Goal: Communication & Community: Answer question/provide support

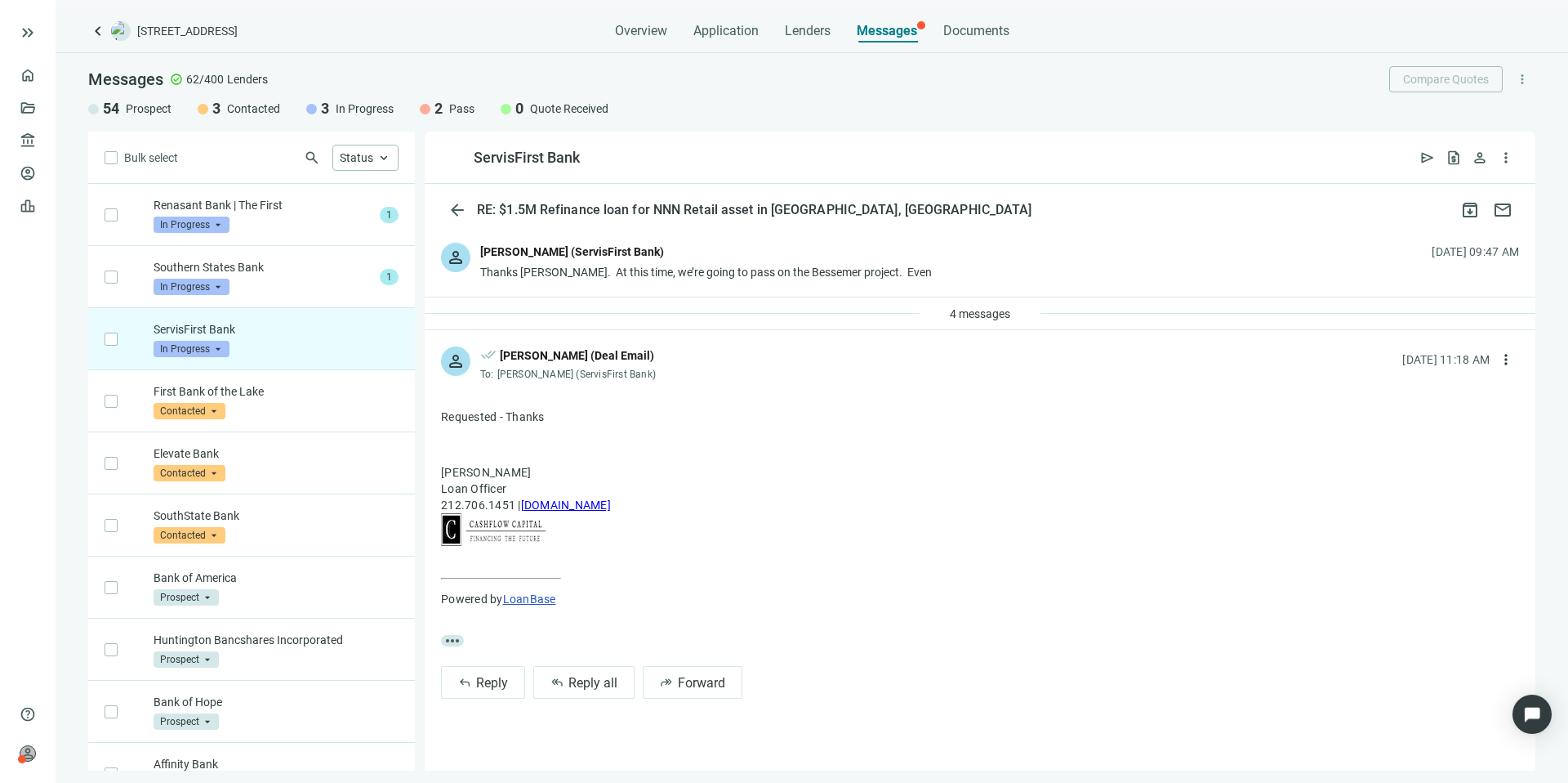
scroll to position [124, 0]
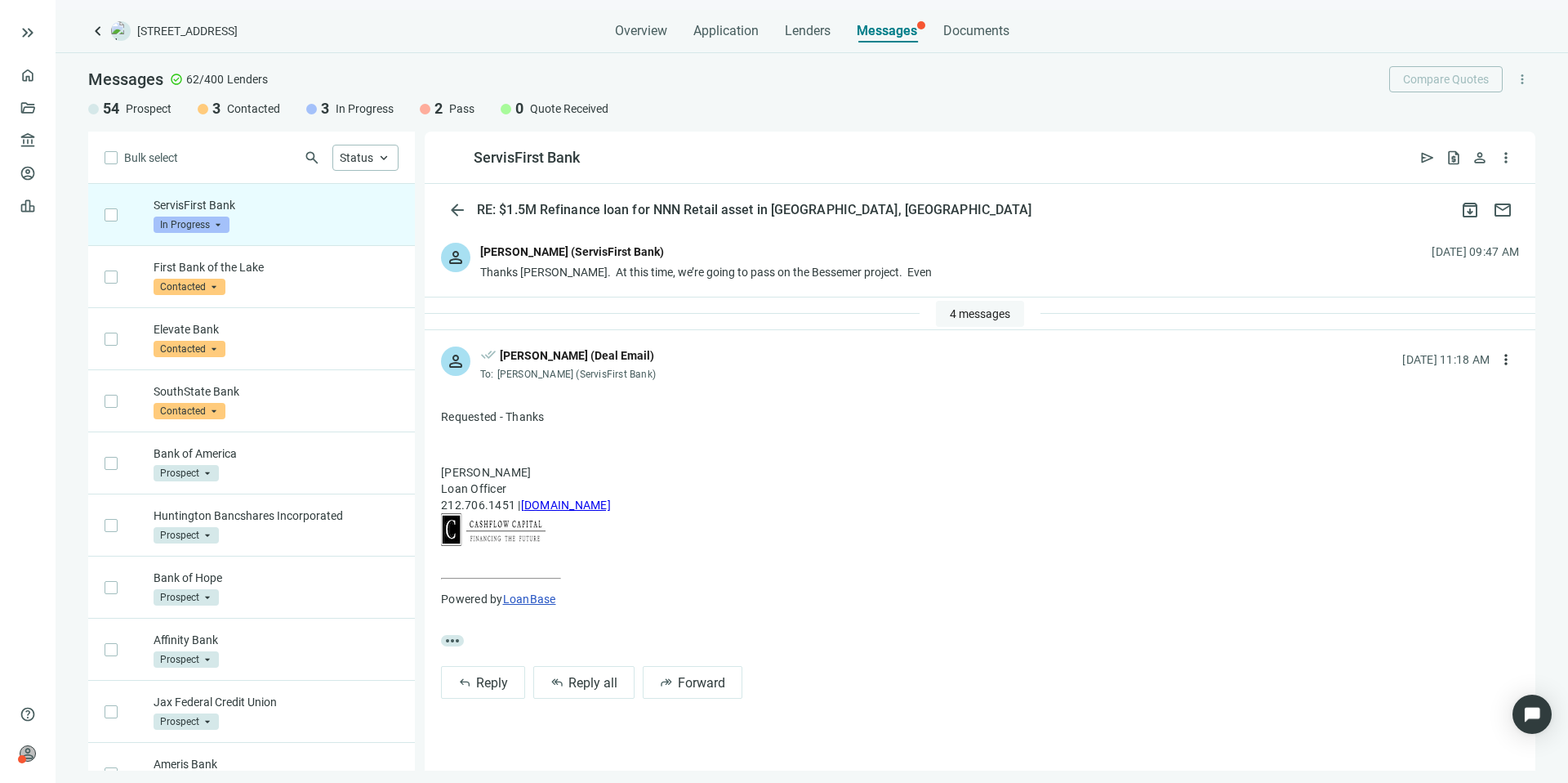
click at [1016, 302] on button "4 messages" at bounding box center [981, 314] width 88 height 26
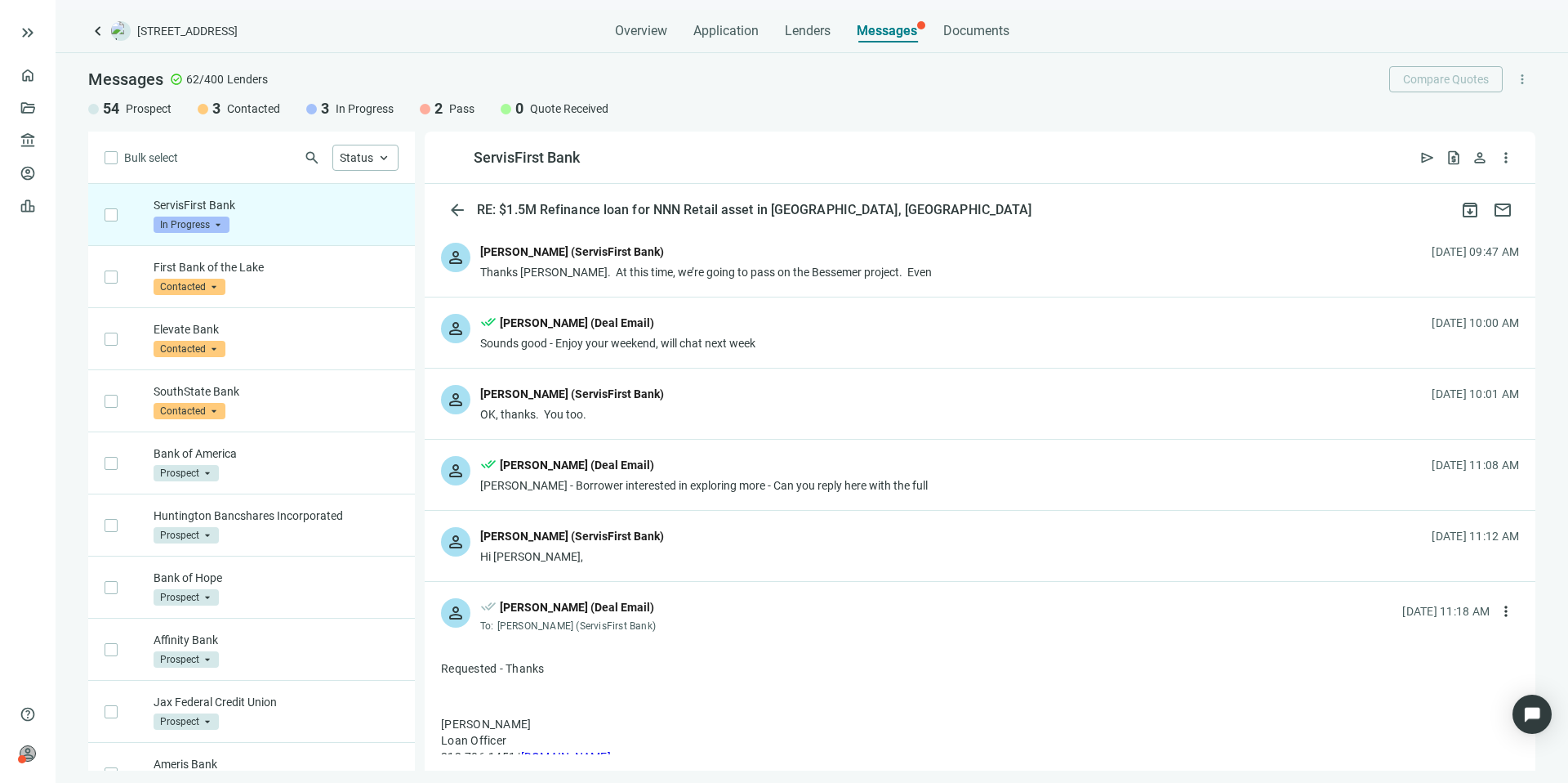
click at [753, 550] on div "person [PERSON_NAME] (ServisFirst Bank) Hi [PERSON_NAME], [DATE] 11:12 AM" at bounding box center [981, 546] width 1111 height 70
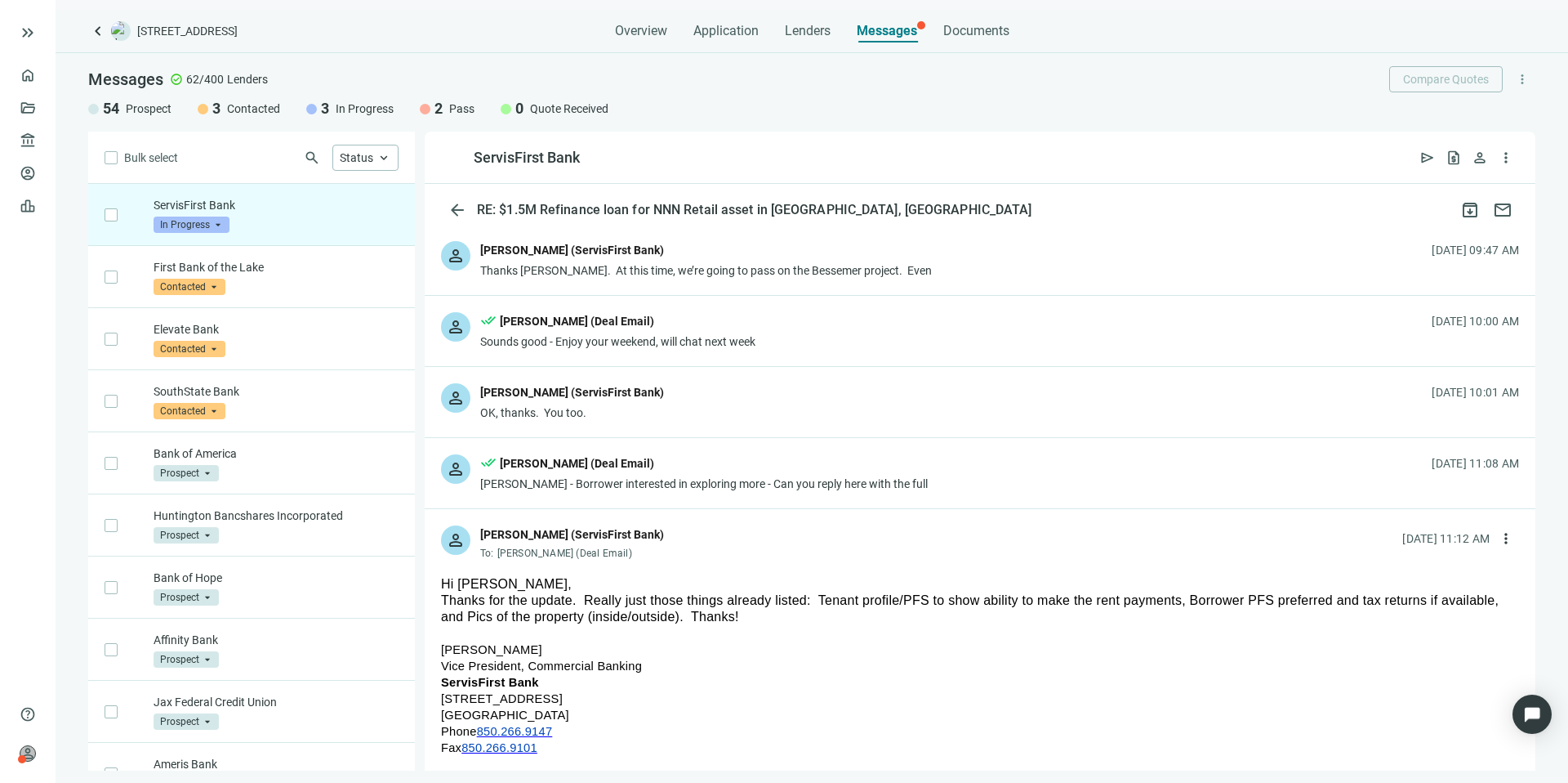
scroll to position [0, 0]
click at [298, 274] on p "First Bank of the Lake" at bounding box center [276, 267] width 245 height 16
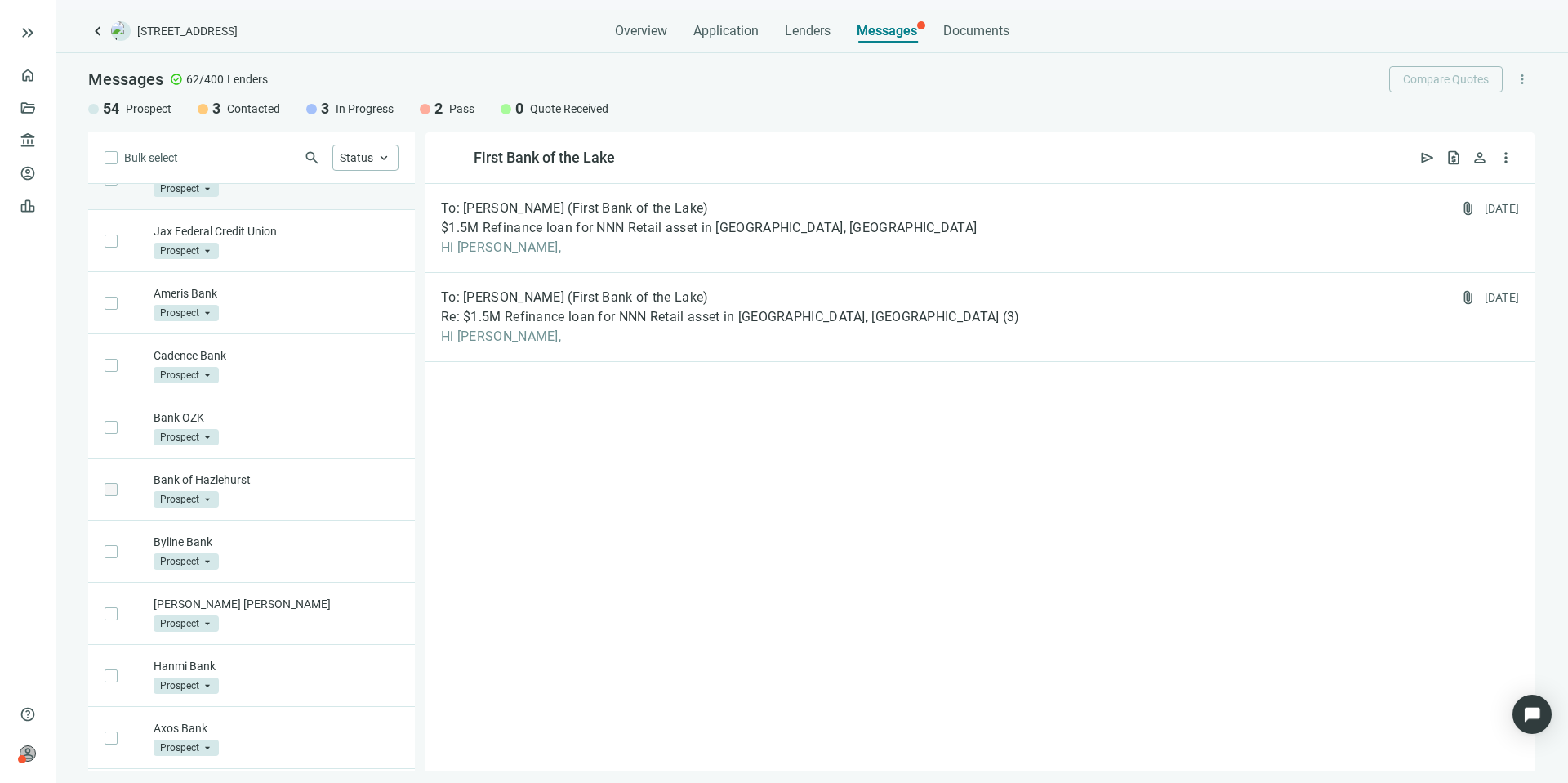
scroll to position [708, 0]
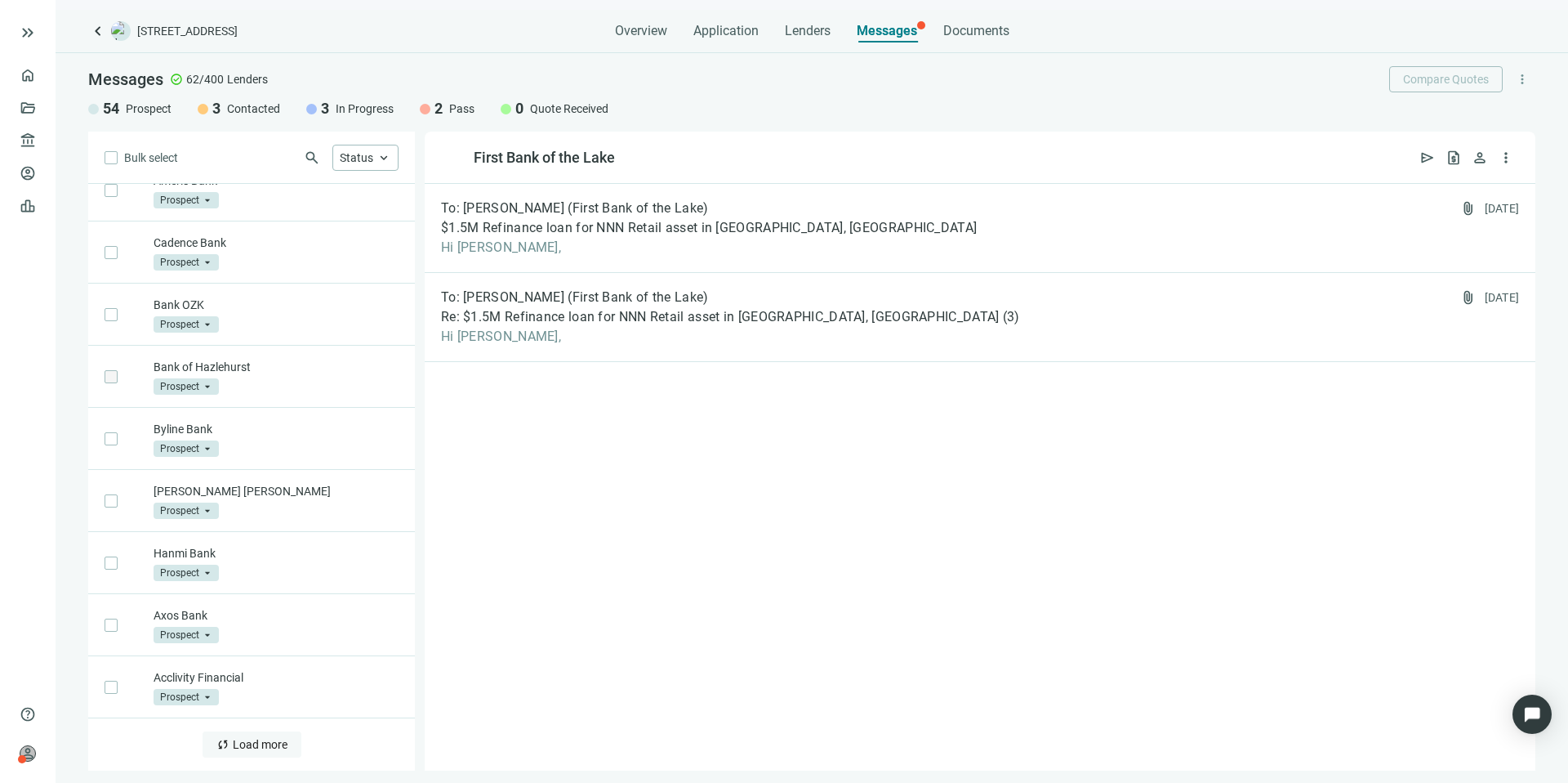
click at [286, 754] on button "sync Load more" at bounding box center [252, 745] width 99 height 26
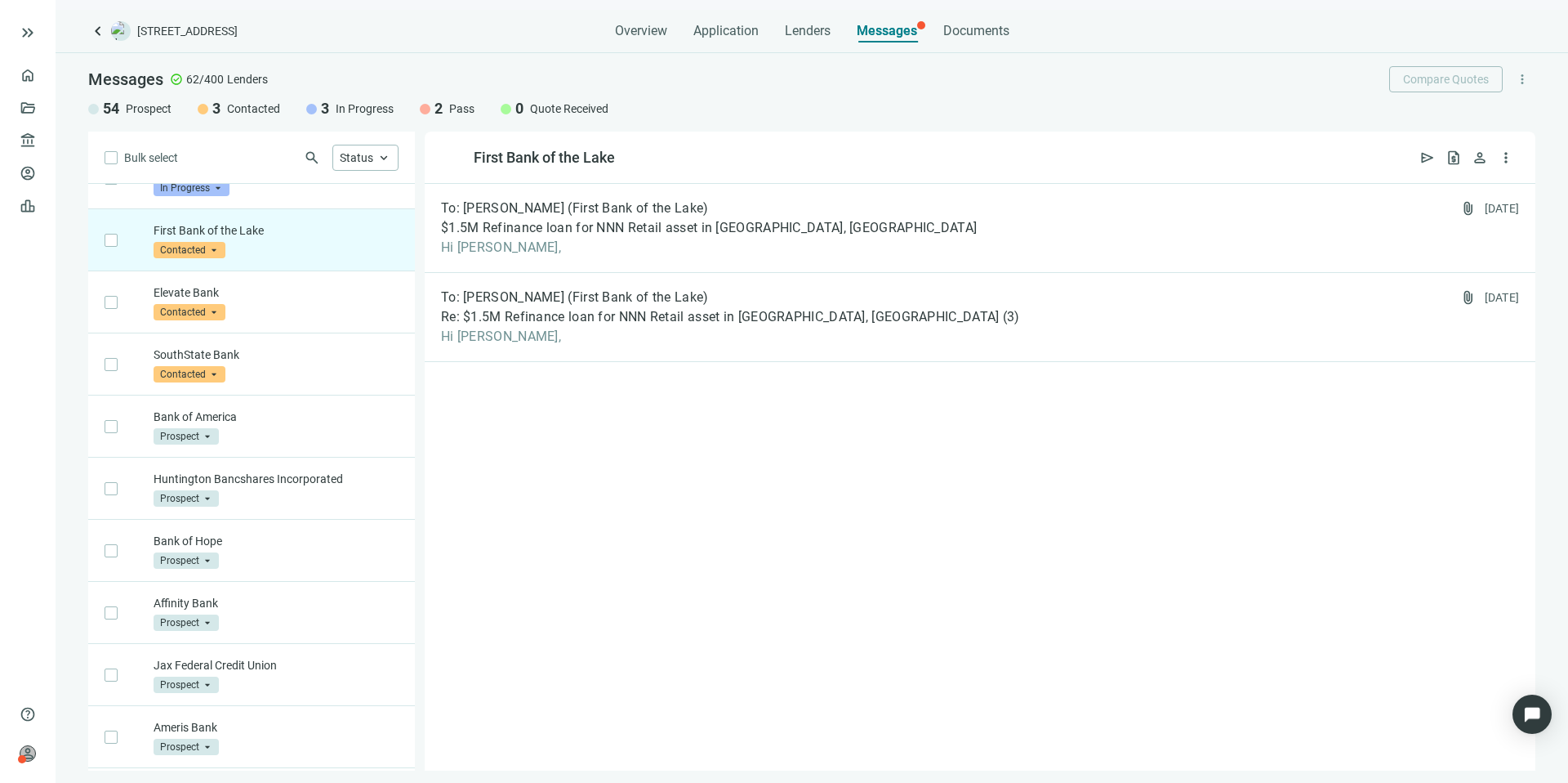
scroll to position [0, 0]
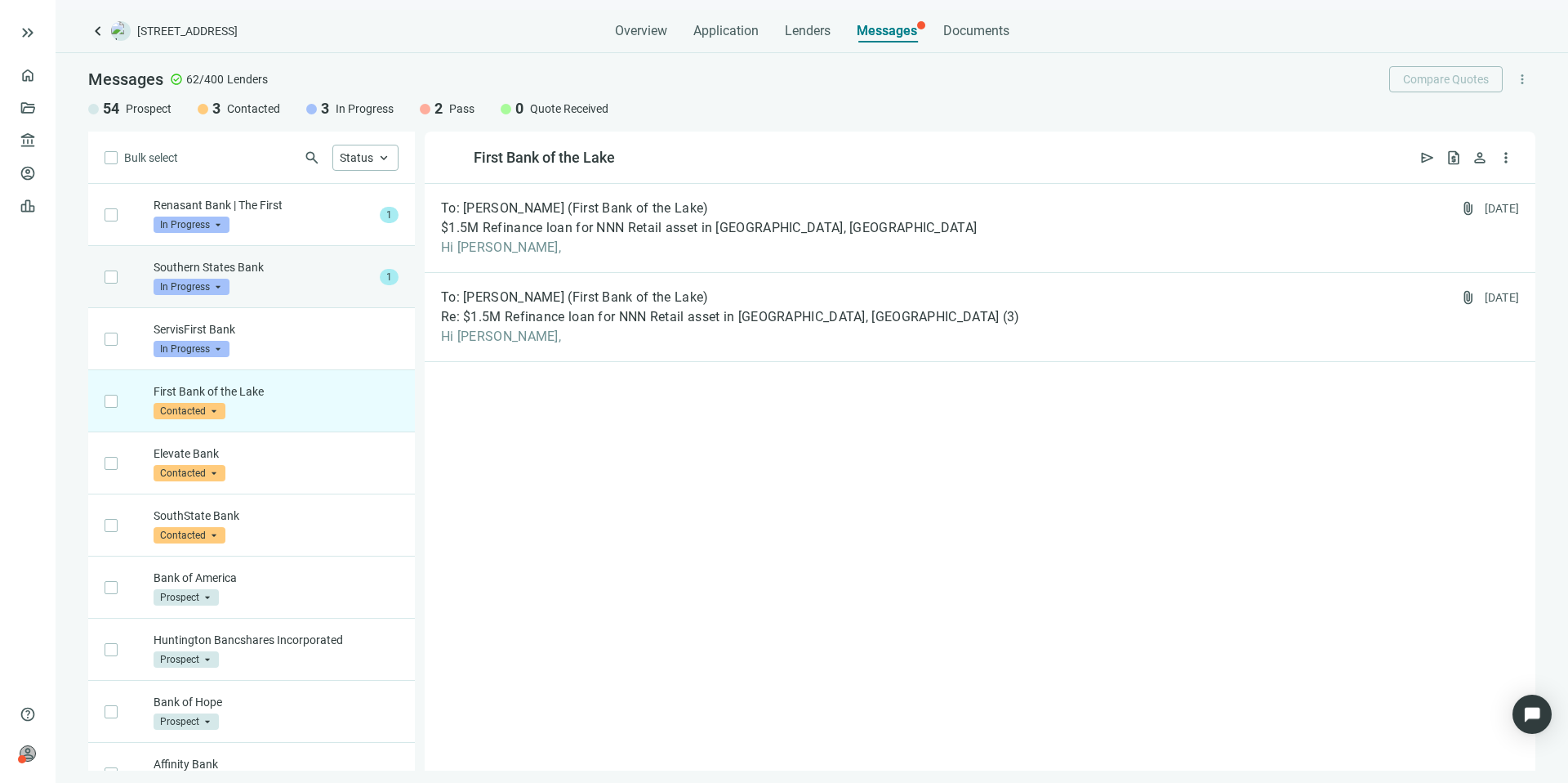
click at [317, 262] on p "Southern States Bank" at bounding box center [263, 267] width 220 height 16
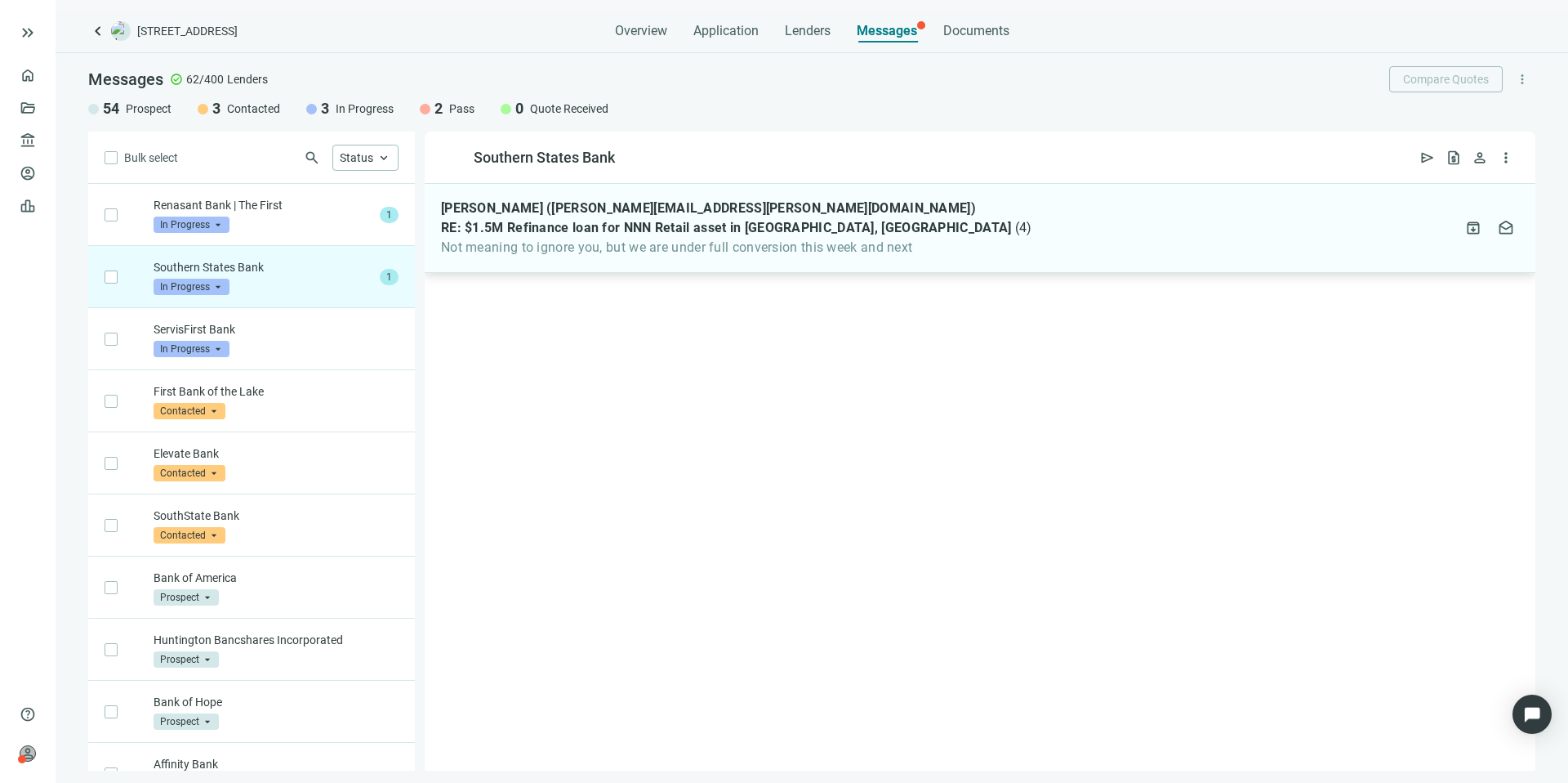
click at [890, 250] on span "Not meaning to ignore you, but we are under full conversion this week and next" at bounding box center [736, 248] width 591 height 16
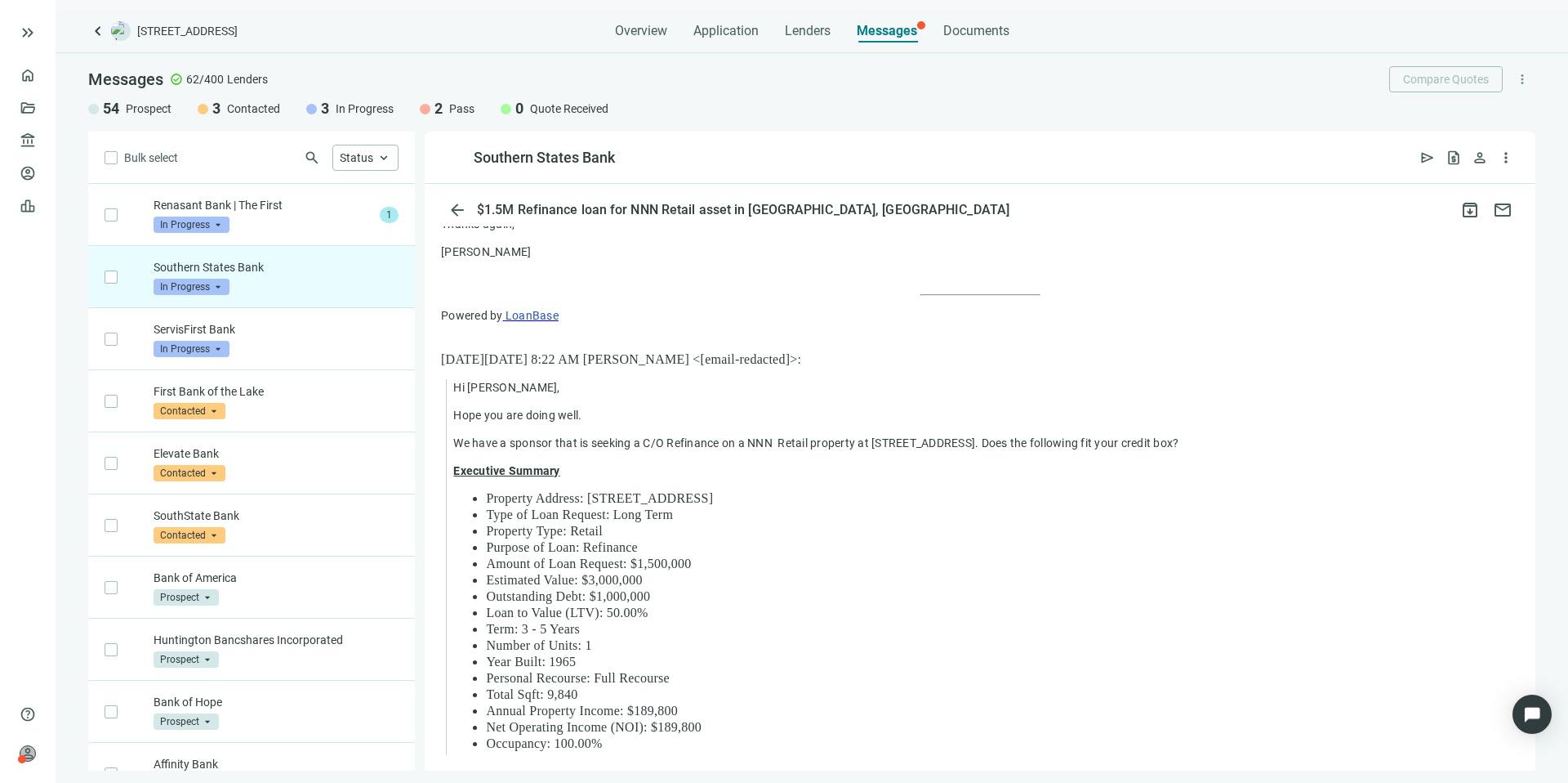
scroll to position [855, 0]
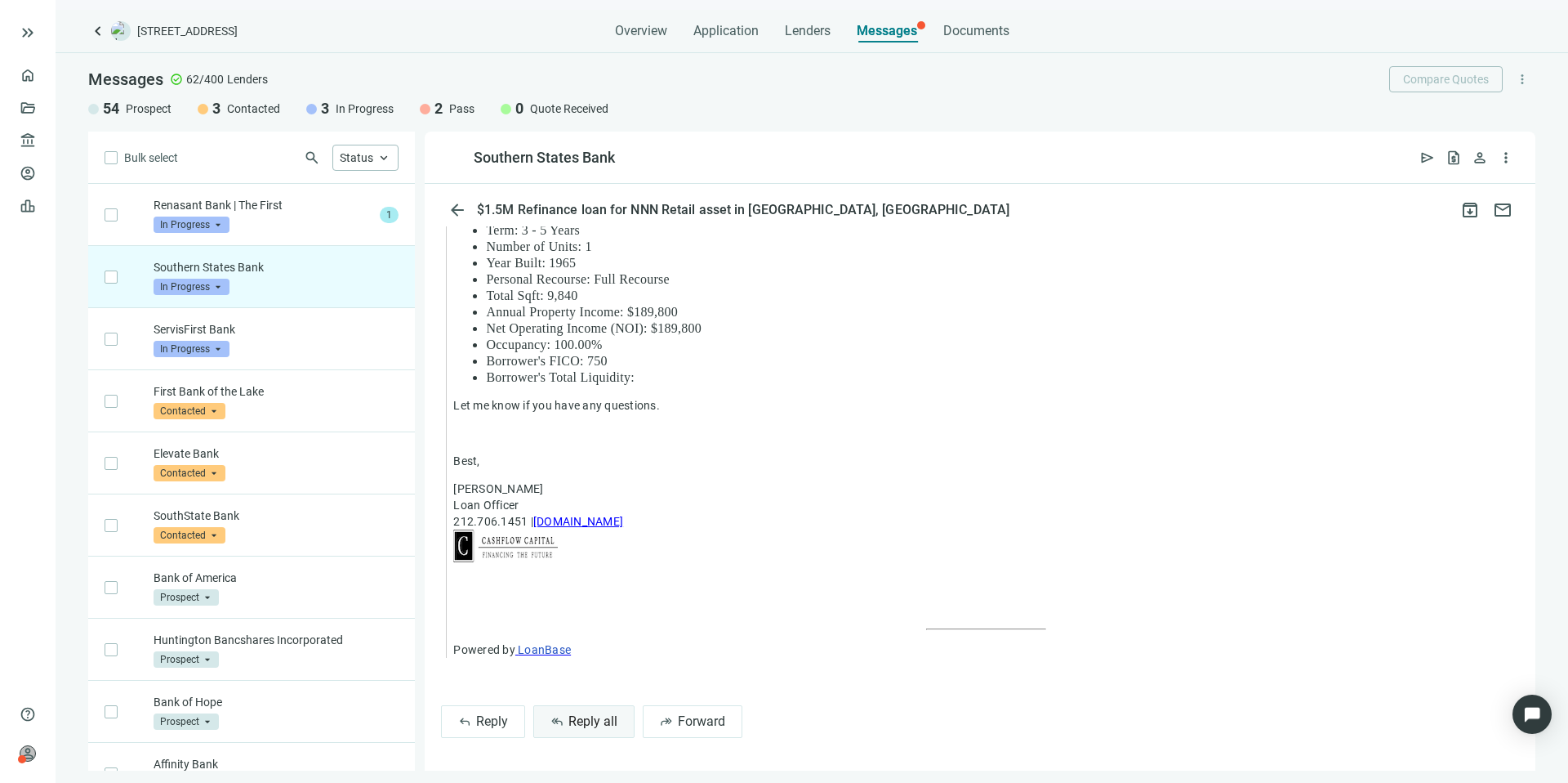
click at [596, 710] on button "reply_all Reply all" at bounding box center [584, 722] width 101 height 33
type textarea "**********"
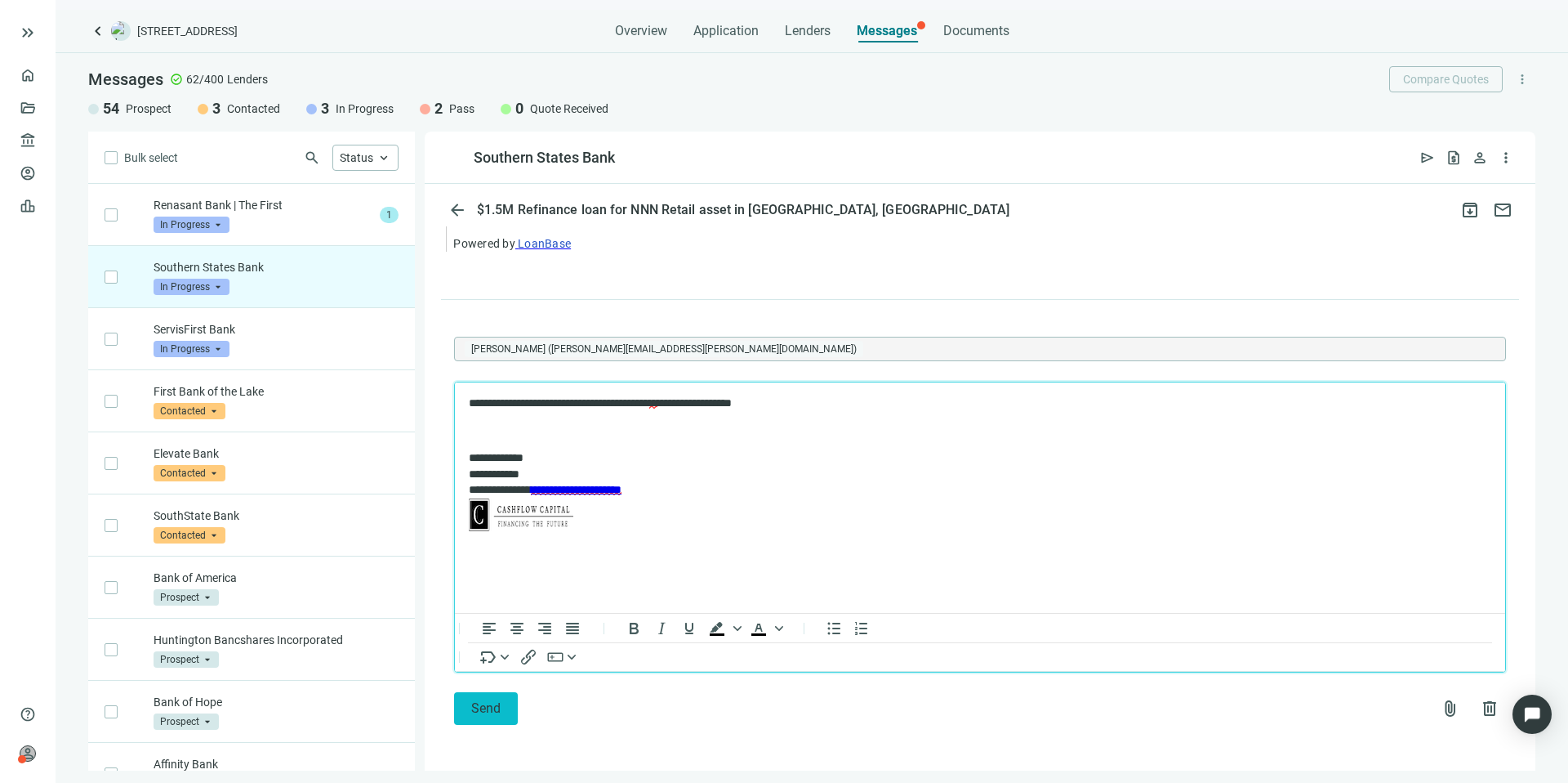
click at [494, 699] on button "Send" at bounding box center [486, 709] width 64 height 33
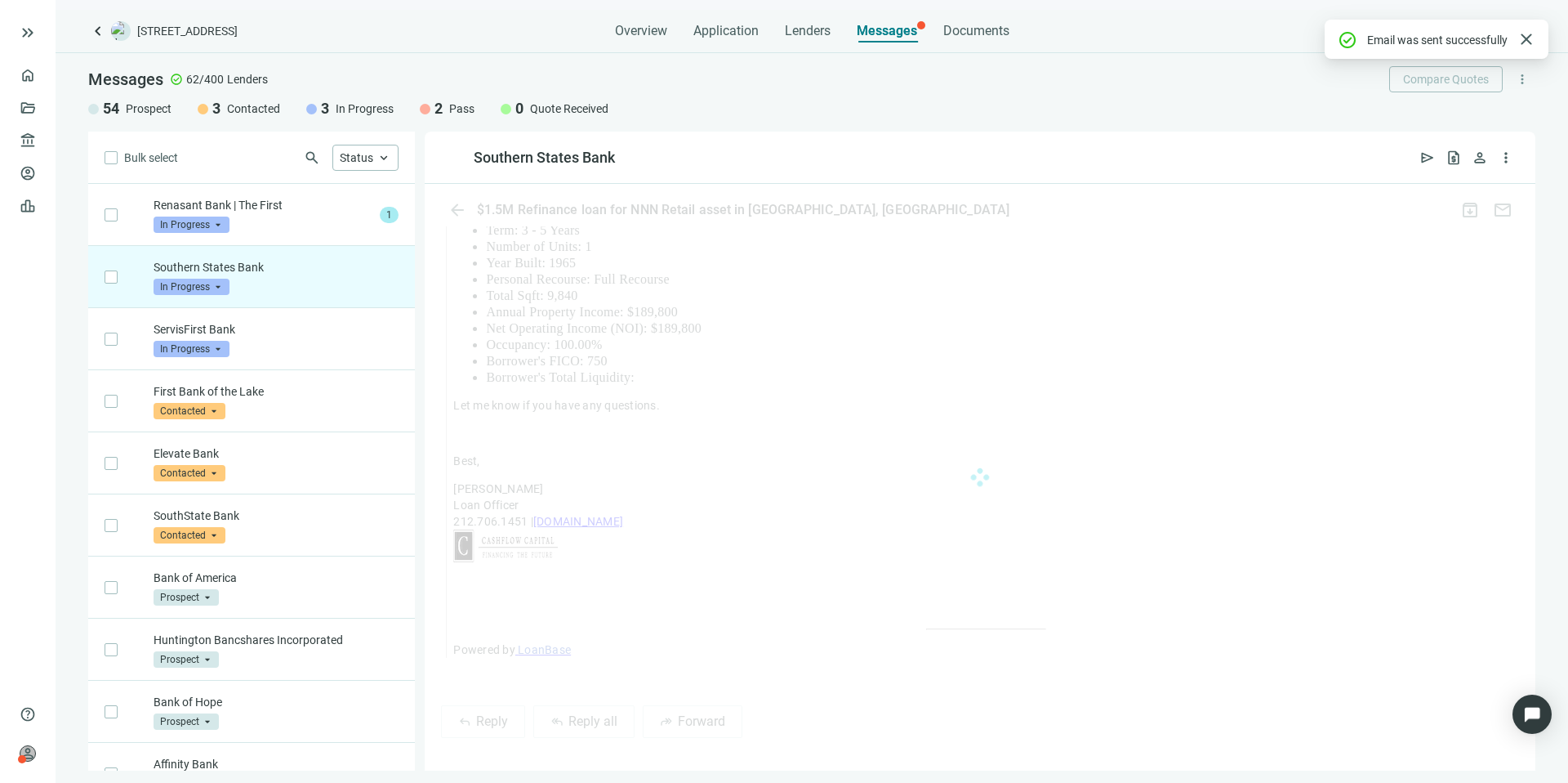
scroll to position [1208, 0]
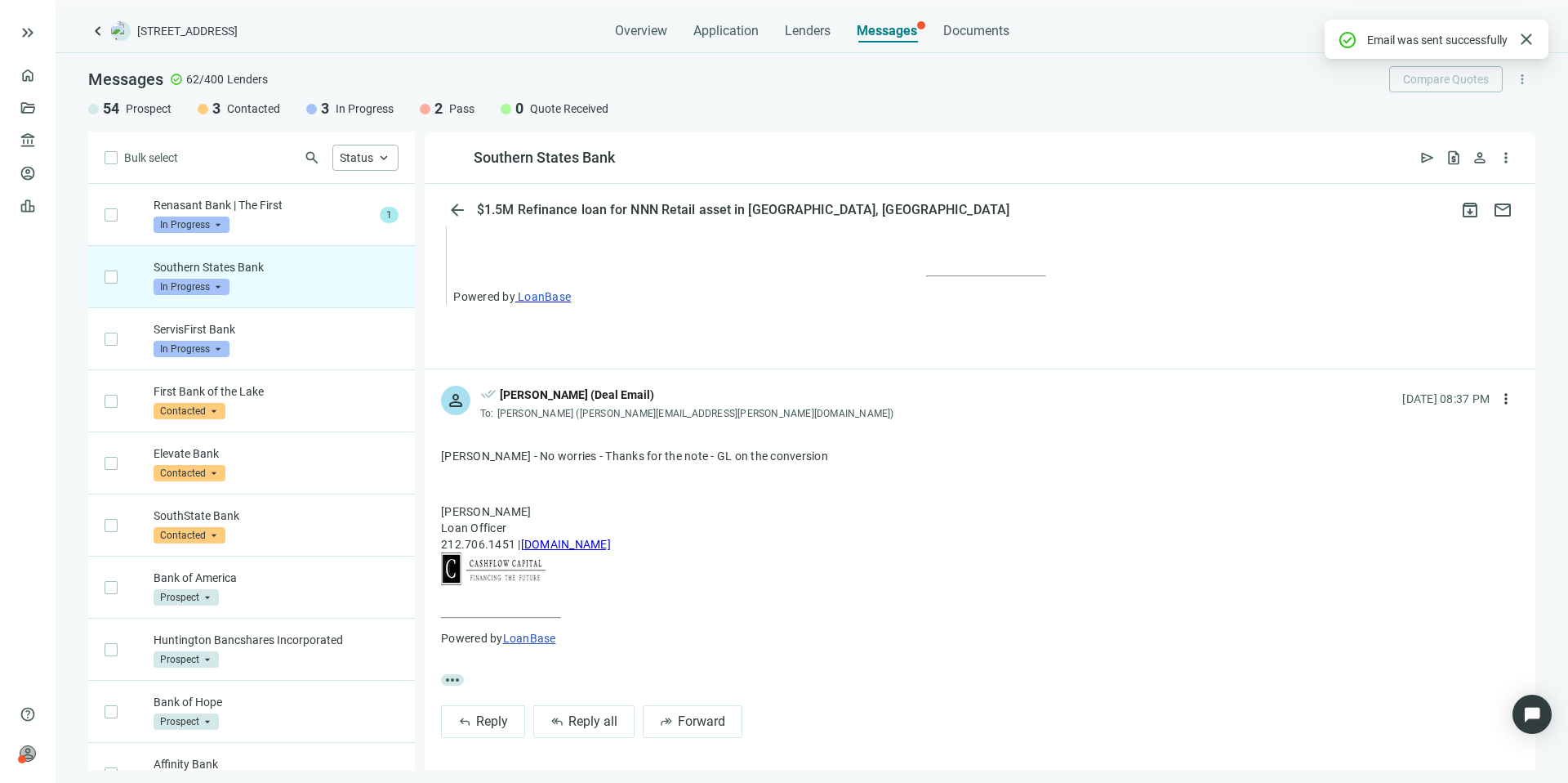
click at [226, 281] on span "In Progress" at bounding box center [191, 287] width 76 height 16
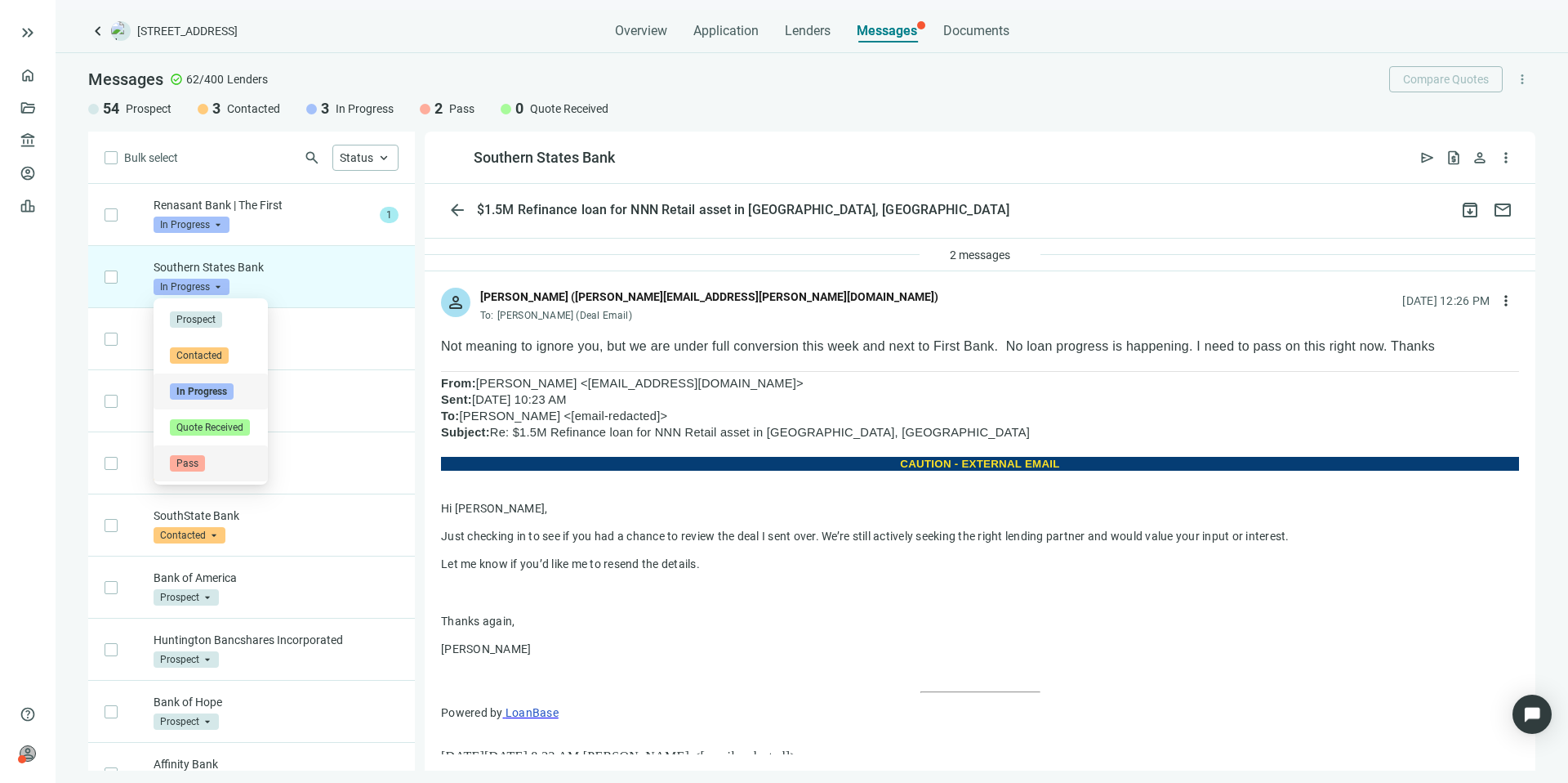
scroll to position [0, 0]
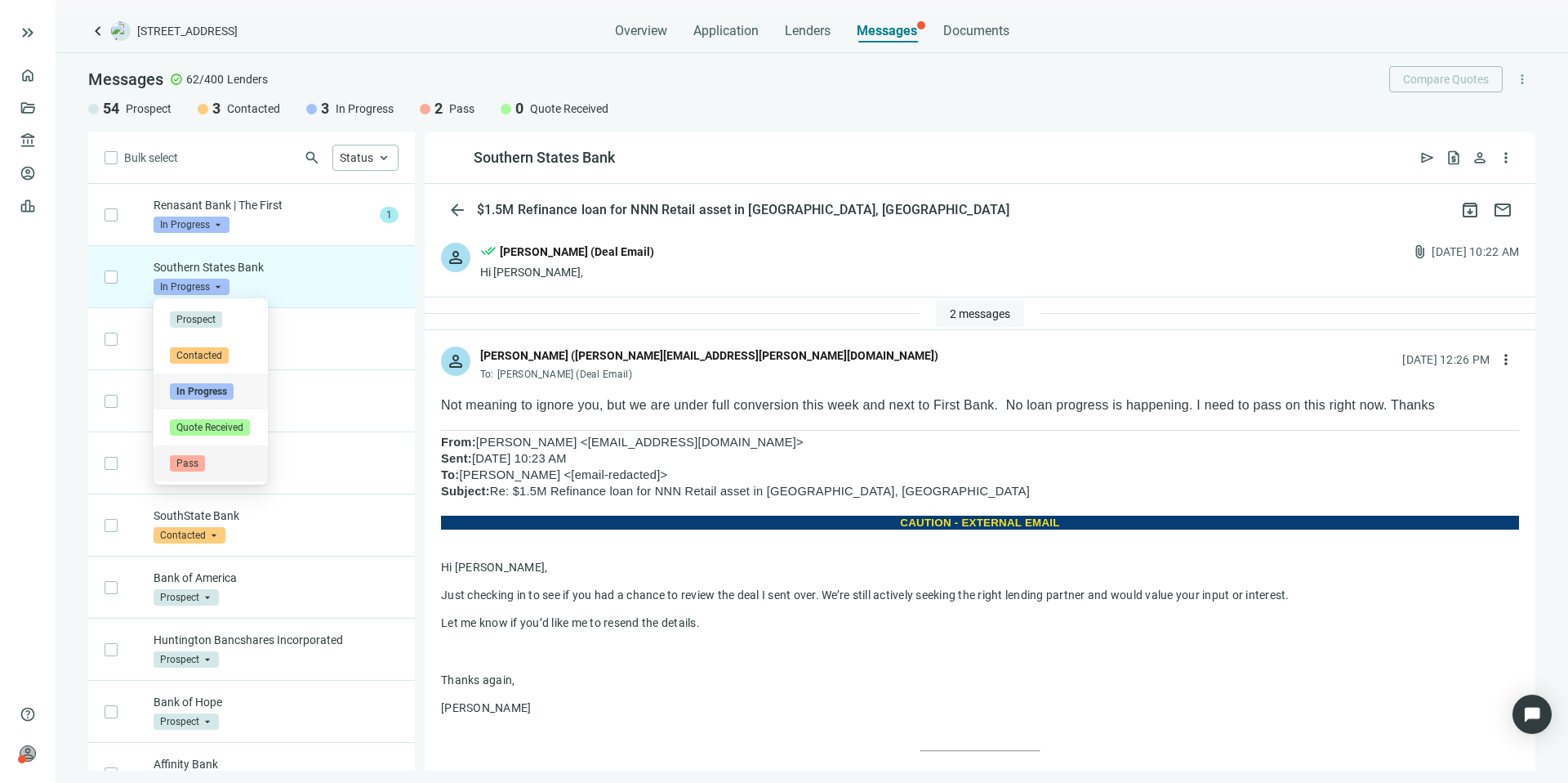
click at [953, 307] on span "2 messages" at bounding box center [981, 314] width 60 height 13
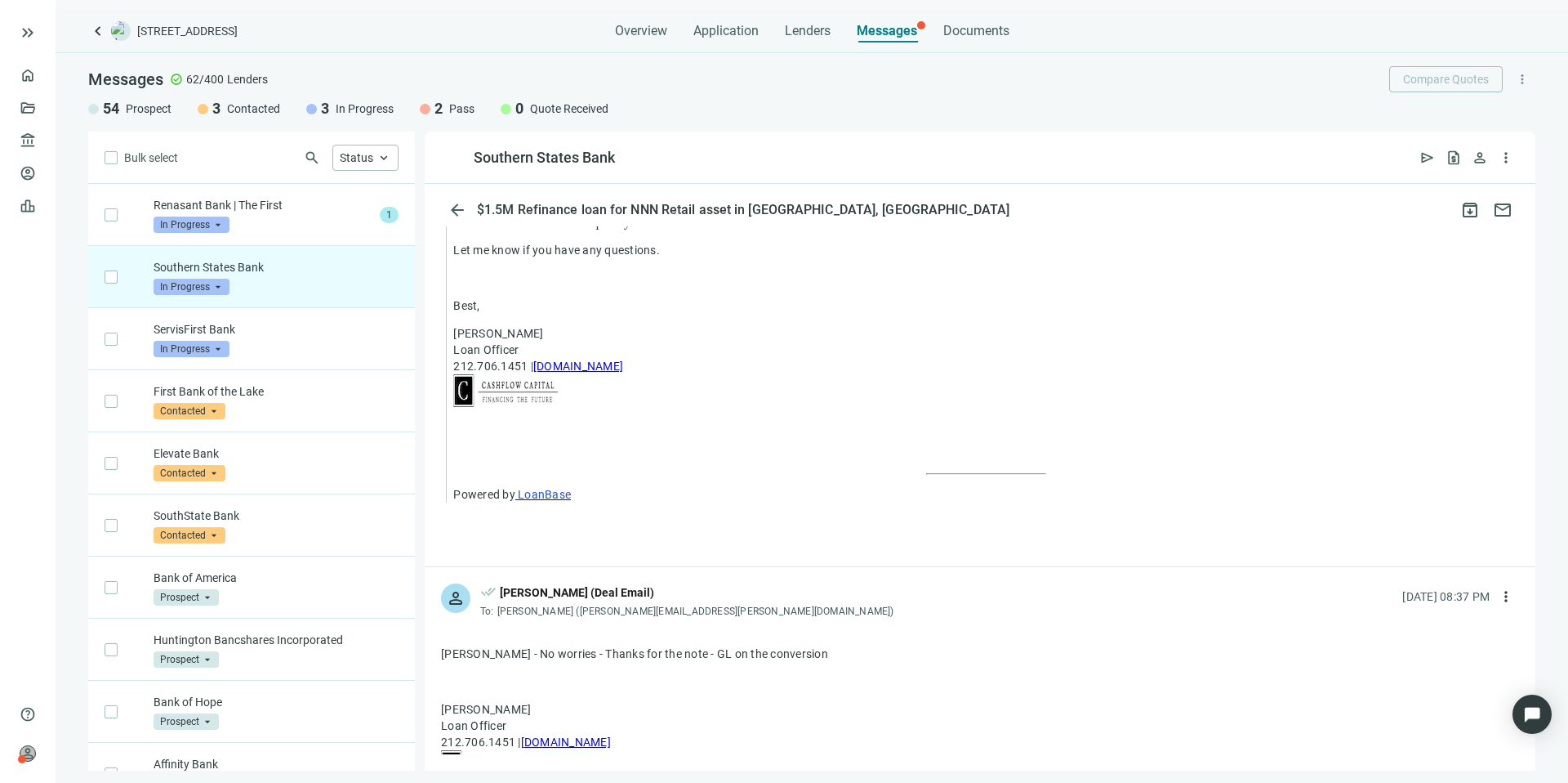
scroll to position [1318, 0]
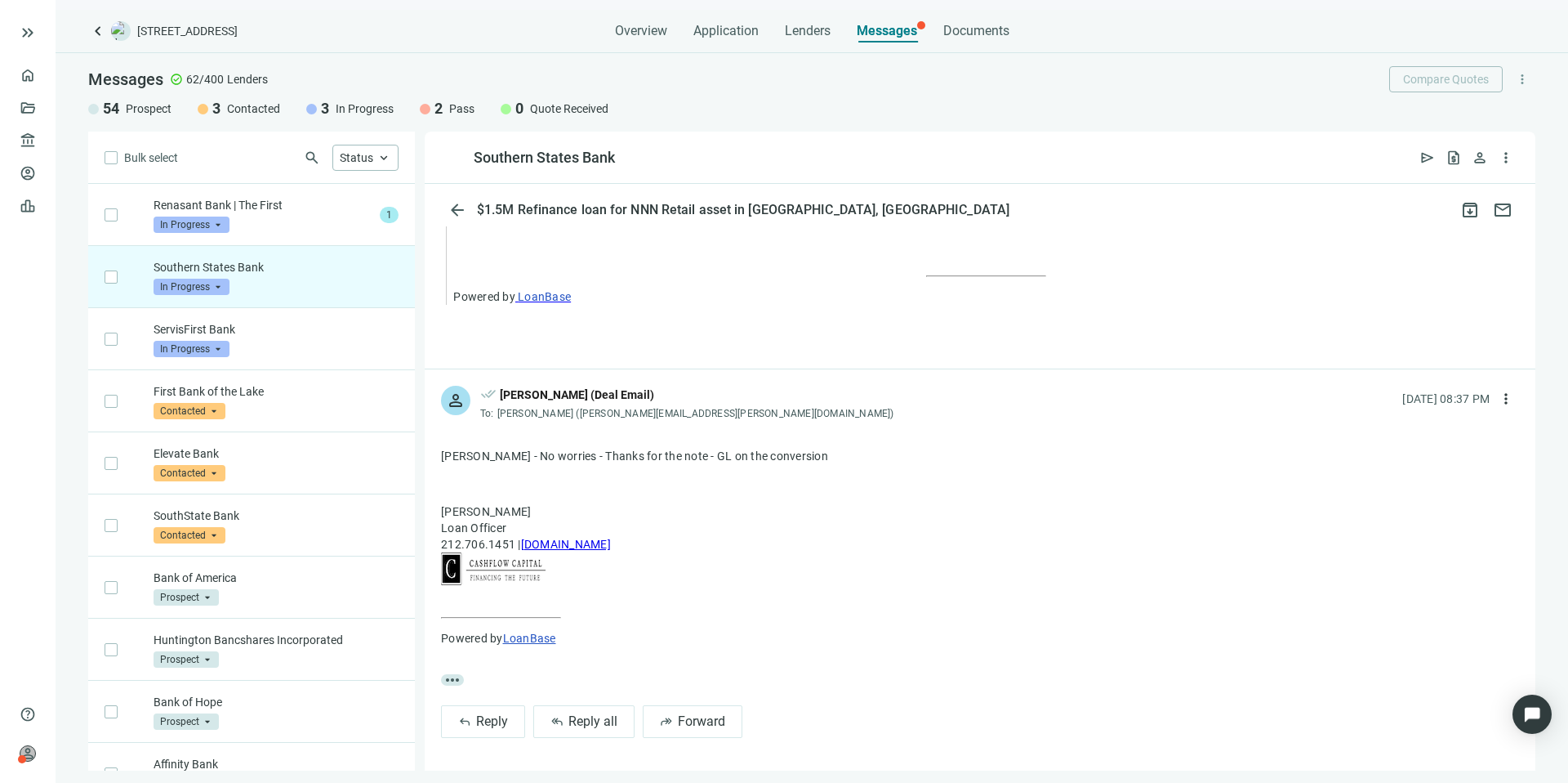
click at [199, 289] on span "In Progress" at bounding box center [191, 287] width 76 height 16
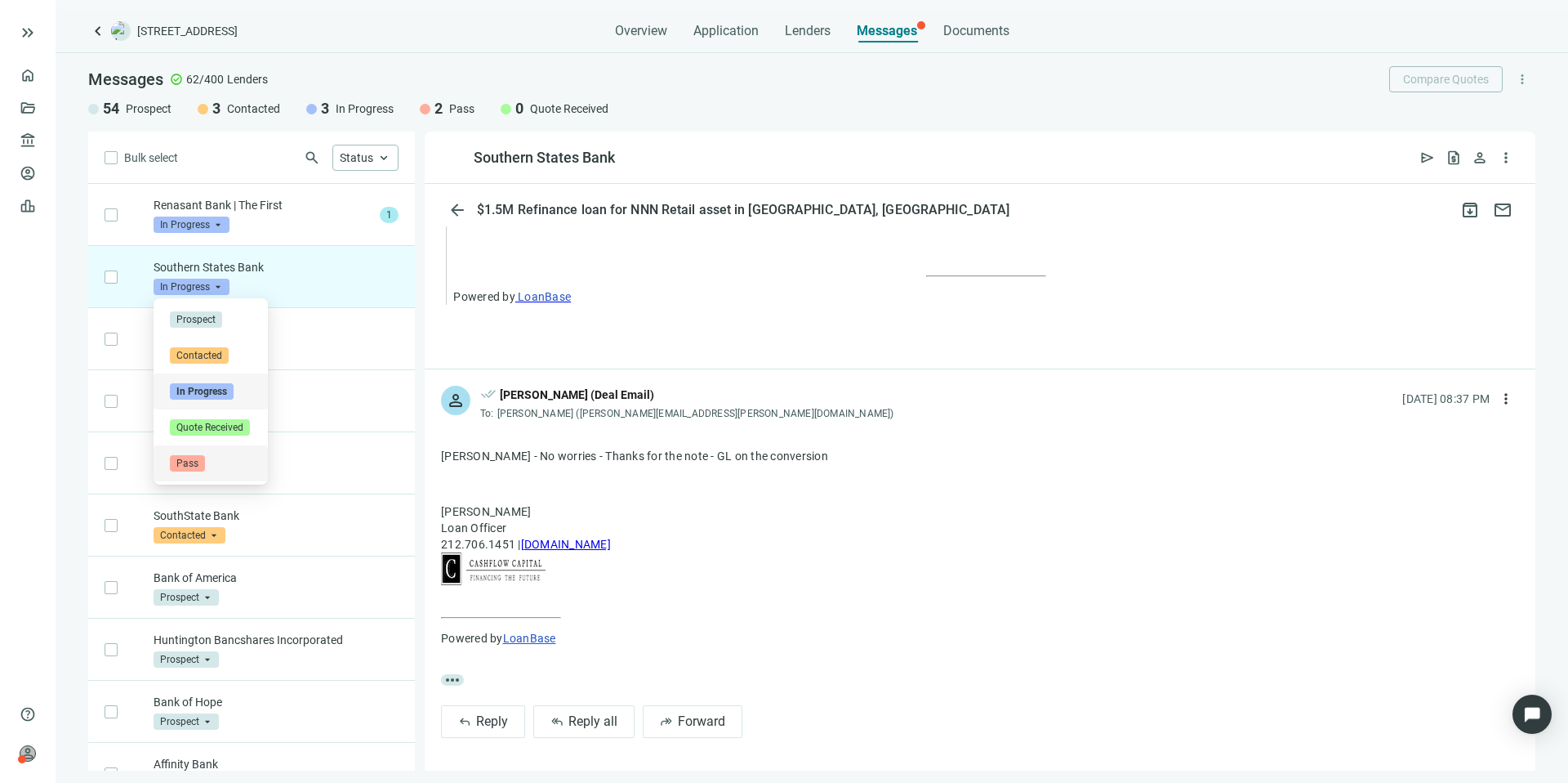
click at [205, 462] on div "Pass" at bounding box center [211, 463] width 82 height 16
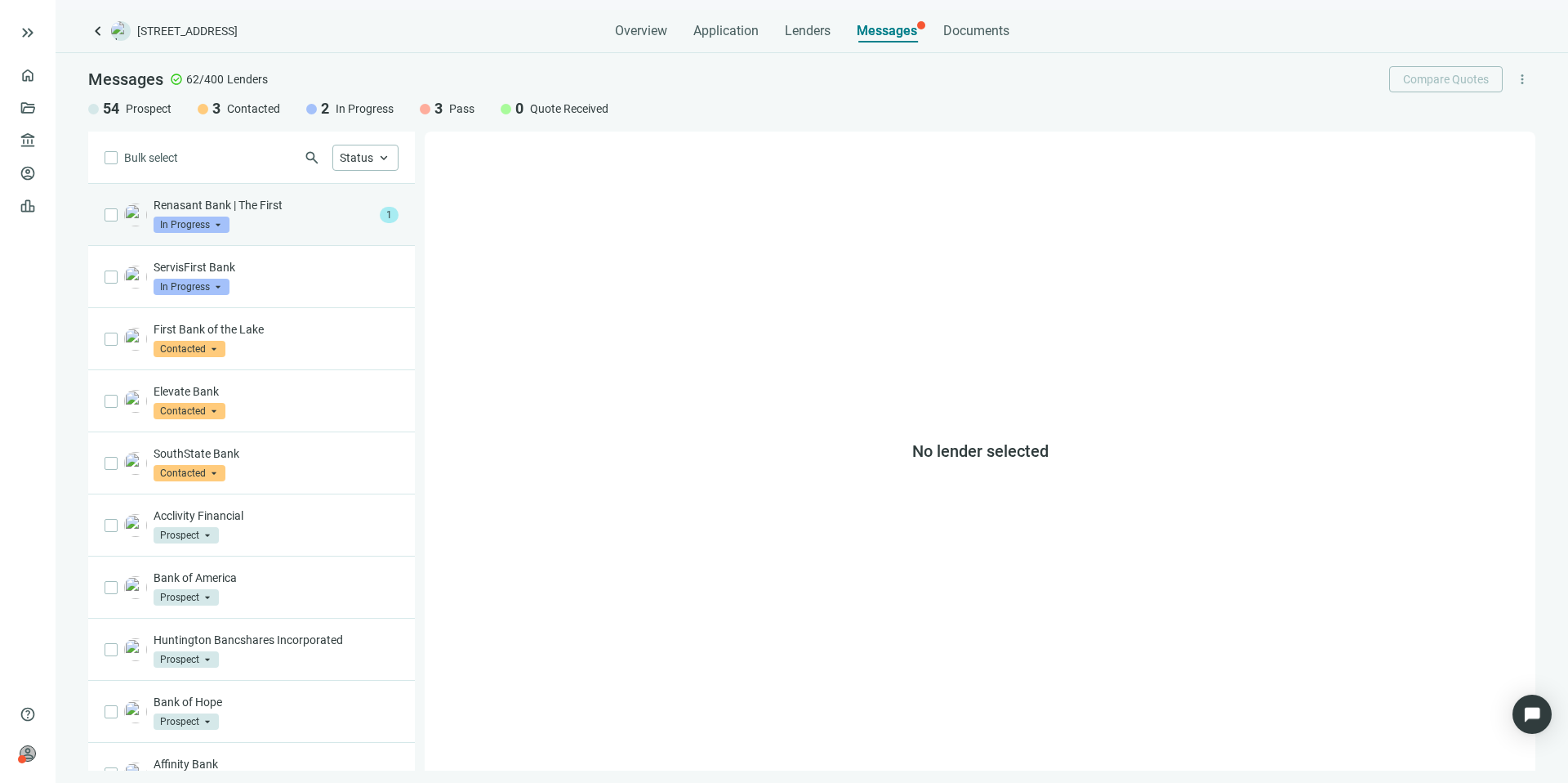
click at [262, 225] on div "Renasant Bank | The First In Progress arrow_drop_down" at bounding box center [263, 215] width 220 height 36
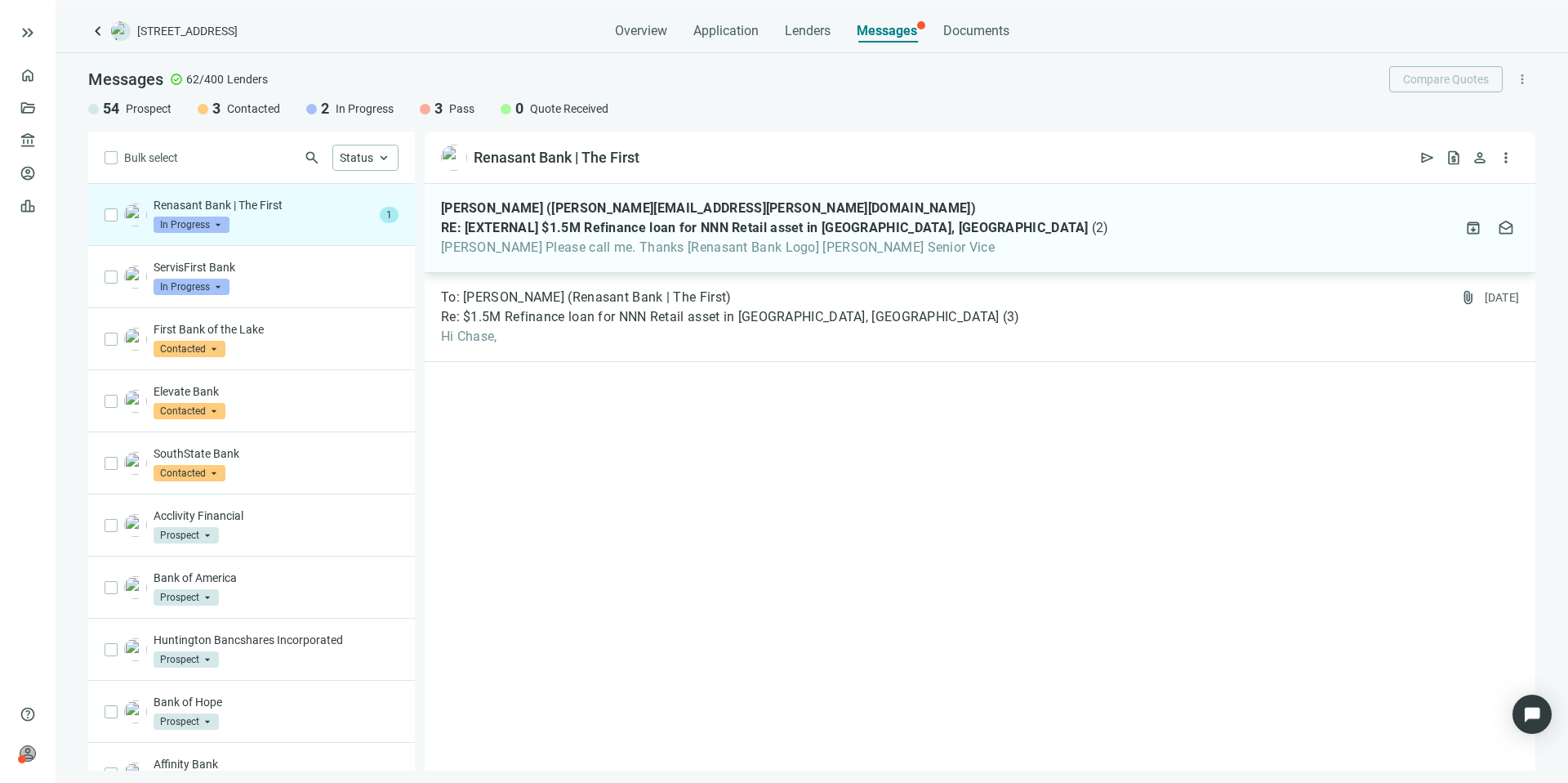
click at [789, 239] on span "[PERSON_NAME] Please call me. Thanks [Renasant Bank Logo] [PERSON_NAME] Senior …" at bounding box center [775, 248] width 668 height 16
